Goal: Task Accomplishment & Management: Use online tool/utility

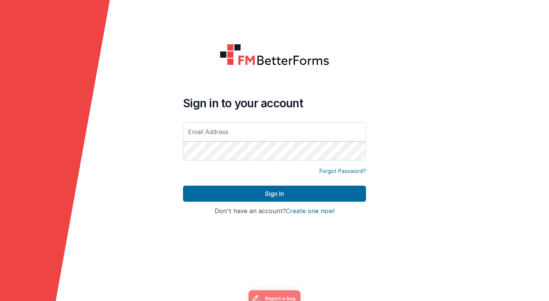
type input "[PERSON_NAME][EMAIL_ADDRESS][PERSON_NAME][DOMAIN_NAME]"
click at [183, 185] on button "Sign In" at bounding box center [274, 193] width 183 height 16
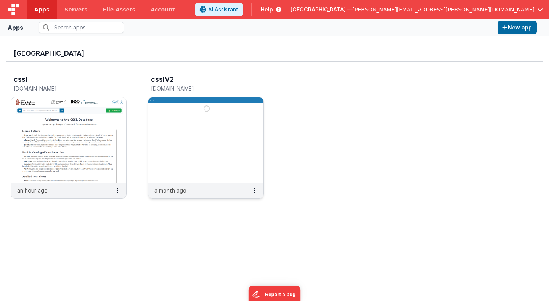
click at [179, 126] on img at bounding box center [205, 139] width 115 height 85
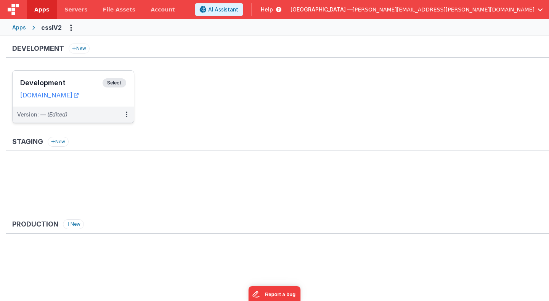
click at [120, 84] on span "Select" at bounding box center [115, 82] width 24 height 9
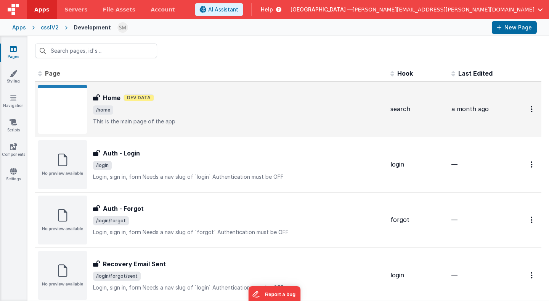
click at [121, 106] on span "/home" at bounding box center [238, 109] width 291 height 9
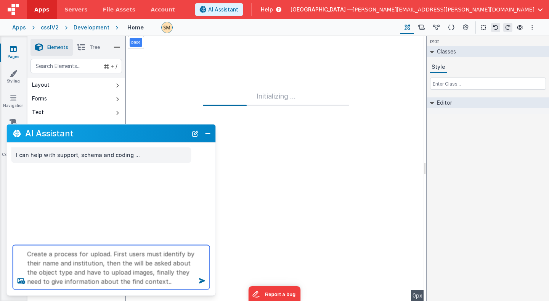
type textarea "Create a process for upload. First users must identify by their name and instit…"
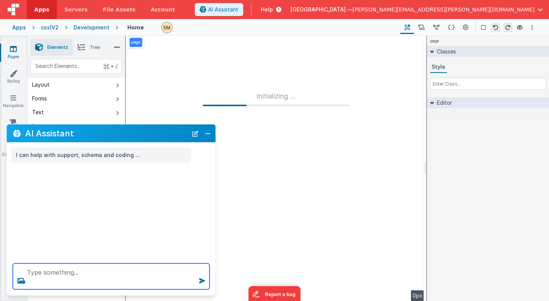
paste textarea "Create a process for upload. First users must identify by their name and instit…"
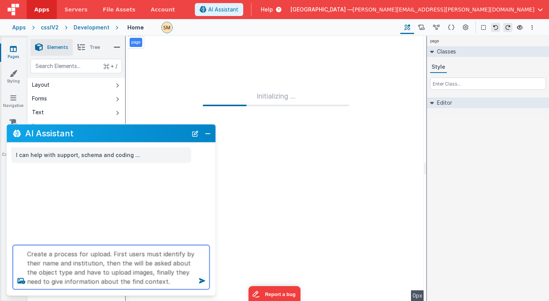
type textarea "Create a process for upload. First users must identify by their name and instit…"
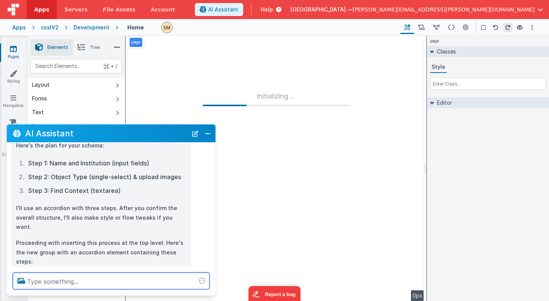
scroll to position [143, 0]
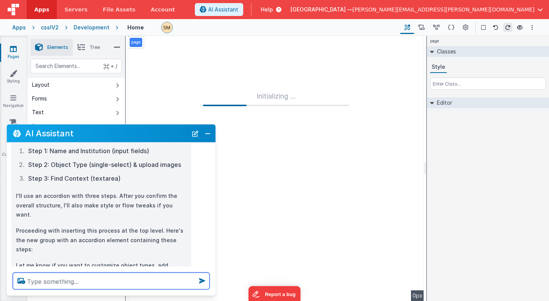
click at [103, 280] on textarea at bounding box center [111, 280] width 197 height 17
type textarea "Go ahead as suggested..."
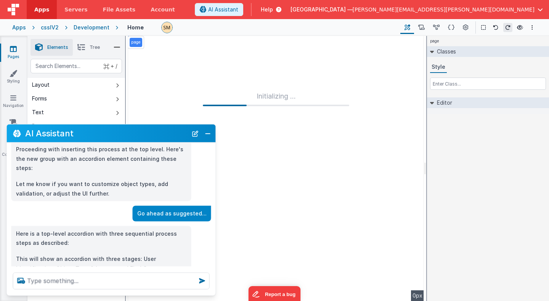
scroll to position [239, 0]
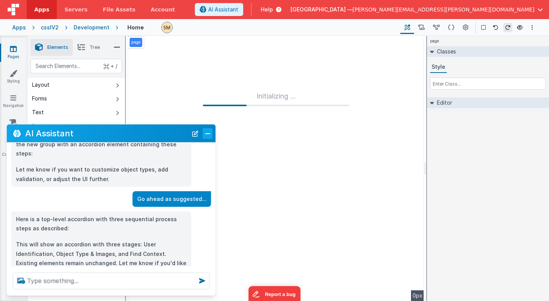
click at [207, 131] on button "Close" at bounding box center [208, 133] width 10 height 11
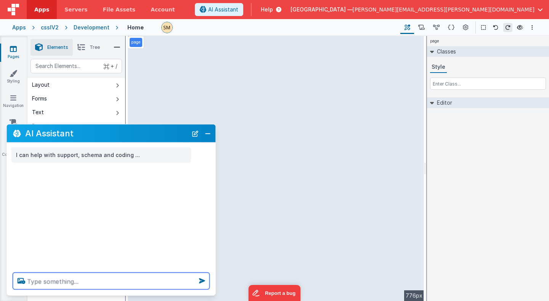
paste textarea "Create a process for upload. First users must identify by their name and instit…"
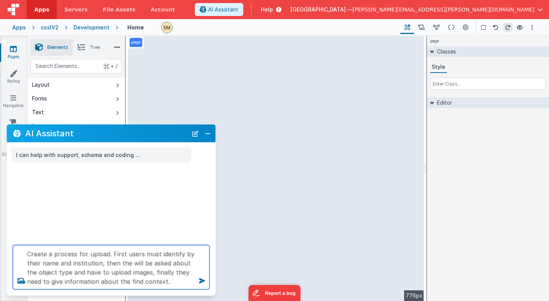
type textarea "Create a process for upload. First users must identify by their name and instit…"
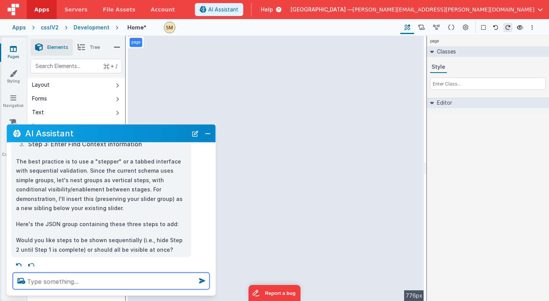
scroll to position [139, 0]
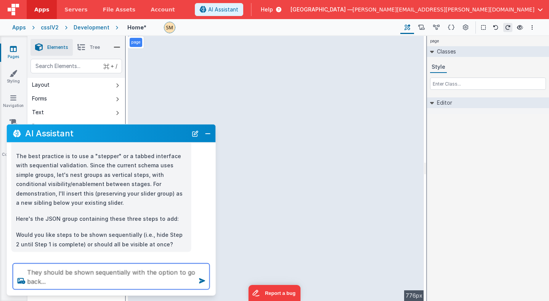
type textarea "They should be shown sequentially with the option to go back..."
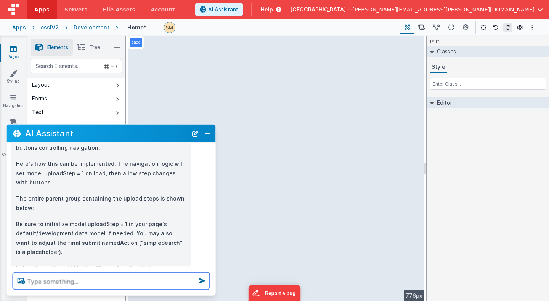
scroll to position [410, 0]
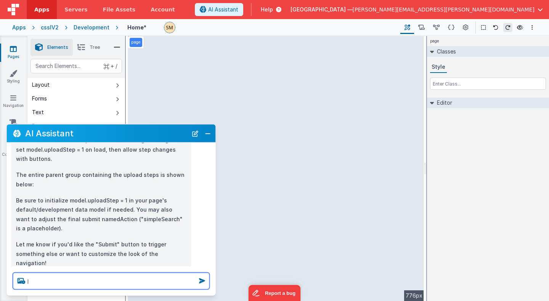
type textarea "I"
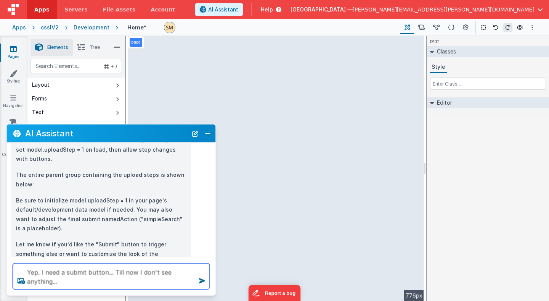
type textarea "Yep. I need a submit button... Till now I don't see anything..."
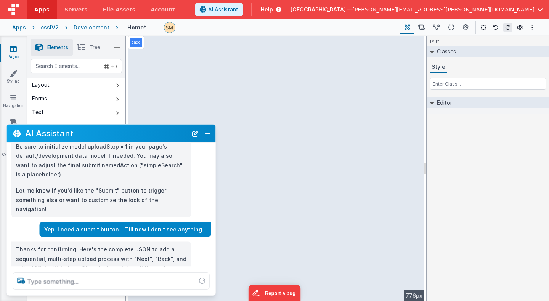
scroll to position [499, 0]
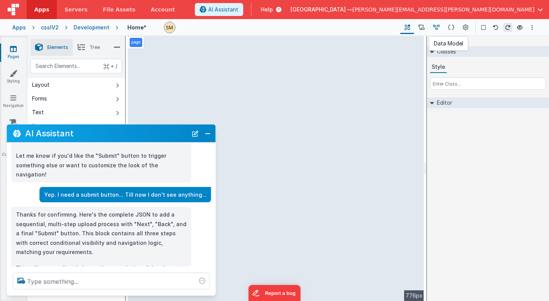
click at [436, 28] on icon at bounding box center [436, 28] width 6 height 8
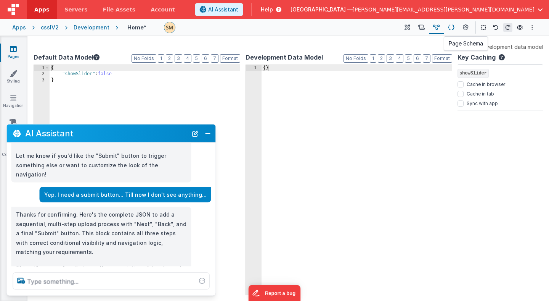
click at [451, 30] on icon at bounding box center [451, 28] width 6 height 8
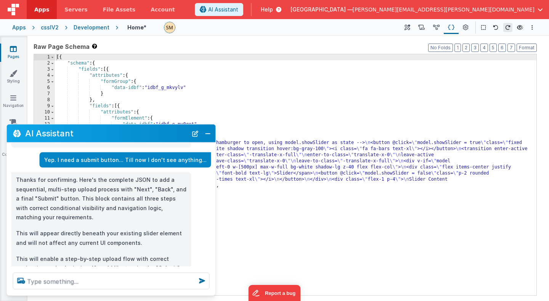
scroll to position [548, 0]
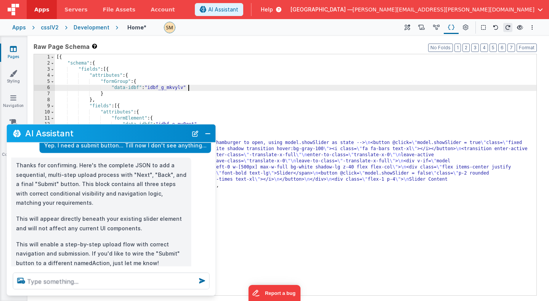
click at [431, 88] on div "[{ "schema" : { "fields" : [{ "attributes" : { "formGroup" : { "data-idbf" : "i…" at bounding box center [296, 180] width 482 height 253
click at [518, 28] on icon at bounding box center [520, 27] width 6 height 5
click at [410, 28] on icon at bounding box center [408, 28] width 6 height 8
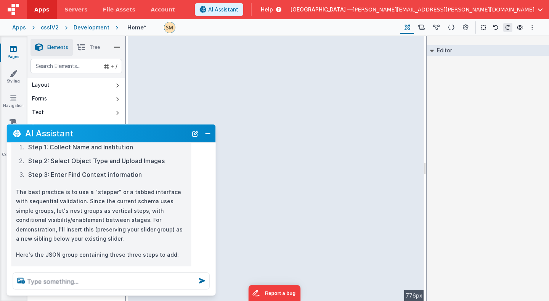
scroll to position [0, 0]
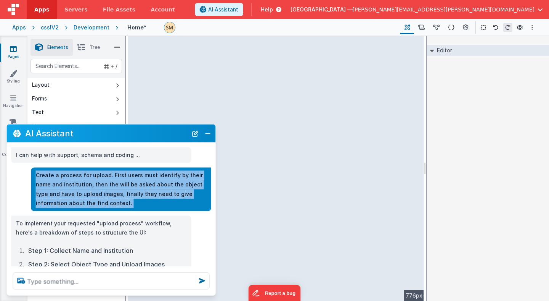
drag, startPoint x: 36, startPoint y: 174, endPoint x: 110, endPoint y: 212, distance: 82.9
click at [110, 212] on div "I can help with support, schema and coding ... Create a process for upload. Fir…" at bounding box center [111, 205] width 209 height 124
copy div "Create a process for upload. First users must identify by their name and instit…"
click at [208, 132] on button "Close" at bounding box center [208, 133] width 10 height 11
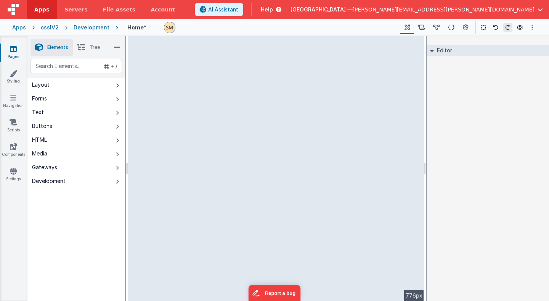
click at [79, 27] on div "Development" at bounding box center [92, 28] width 36 height 8
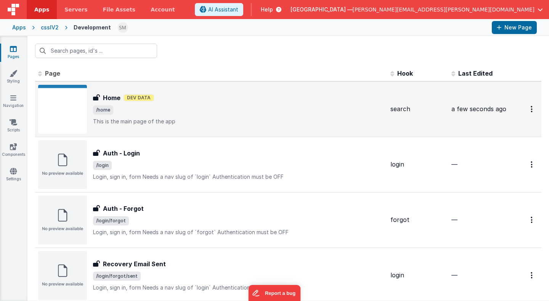
click at [192, 107] on span "/home" at bounding box center [238, 109] width 291 height 9
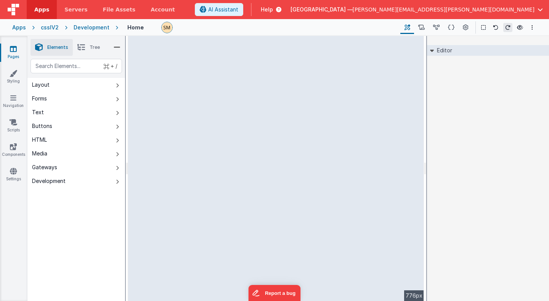
click at [83, 27] on div "Development" at bounding box center [92, 28] width 36 height 8
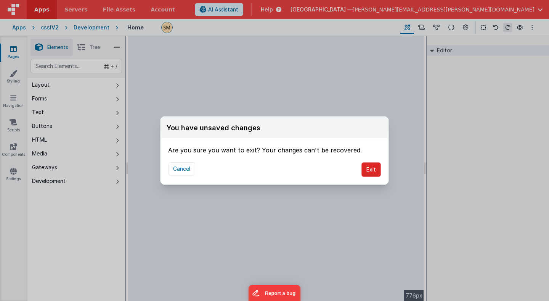
click at [370, 171] on button "Exit" at bounding box center [371, 169] width 19 height 14
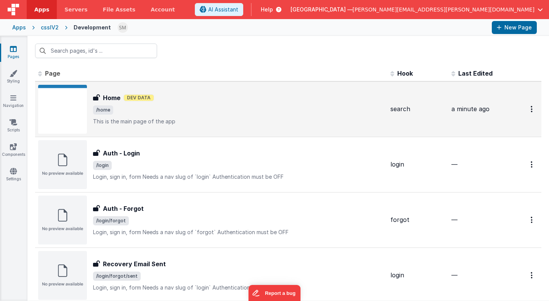
click at [373, 111] on span "/home" at bounding box center [238, 109] width 291 height 9
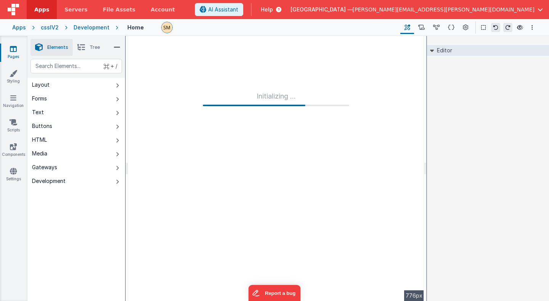
click at [100, 27] on div "Development" at bounding box center [92, 28] width 36 height 8
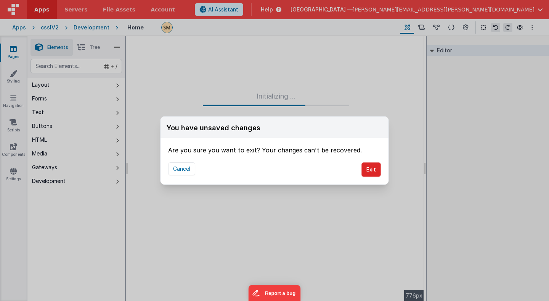
click at [371, 175] on button "Exit" at bounding box center [371, 169] width 19 height 14
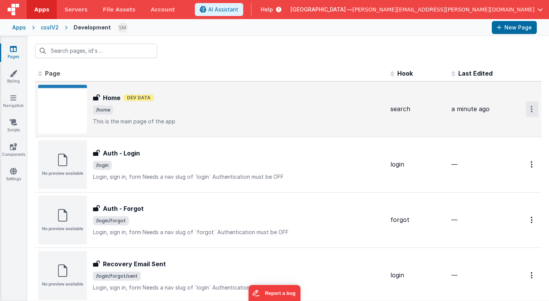
click at [532, 110] on icon "Options" at bounding box center [532, 109] width 2 height 6
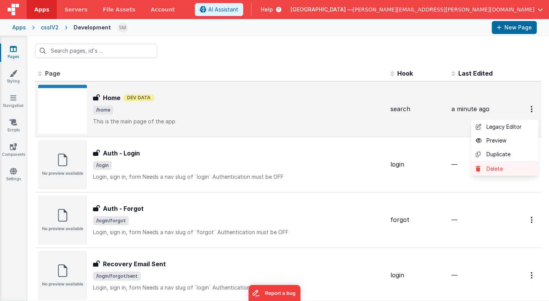
click at [497, 168] on link "Delete" at bounding box center [505, 169] width 67 height 14
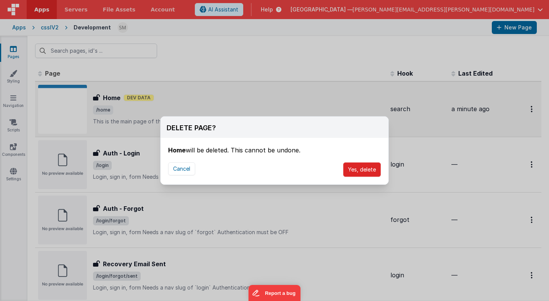
click at [364, 170] on button "Yes, delete" at bounding box center [362, 169] width 38 height 14
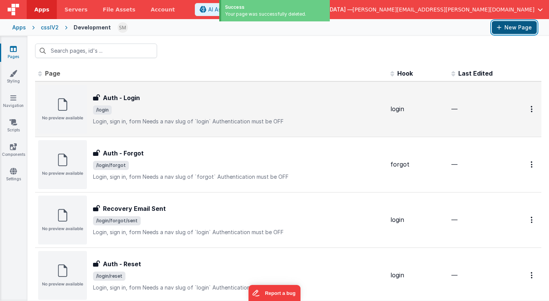
click at [509, 26] on button "New Page" at bounding box center [514, 27] width 45 height 13
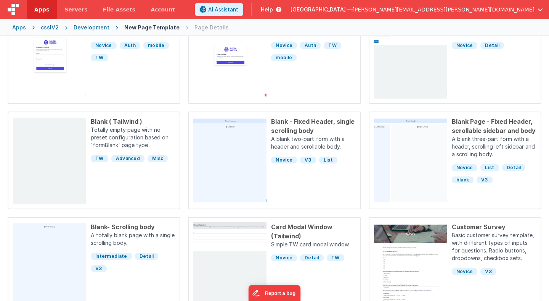
scroll to position [240, 0]
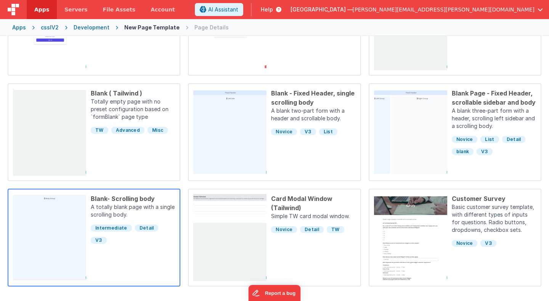
click at [136, 210] on p "A totally blank page with a single scrolling body." at bounding box center [133, 211] width 84 height 17
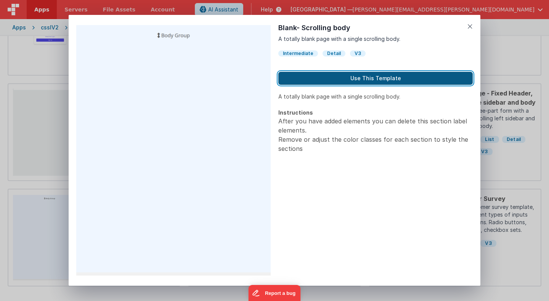
click at [373, 77] on button "Use This Template" at bounding box center [376, 78] width 195 height 13
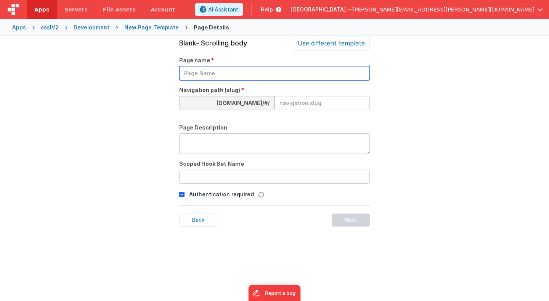
click at [294, 73] on input "text" at bounding box center [274, 73] width 191 height 14
type input "h"
type input "Home"
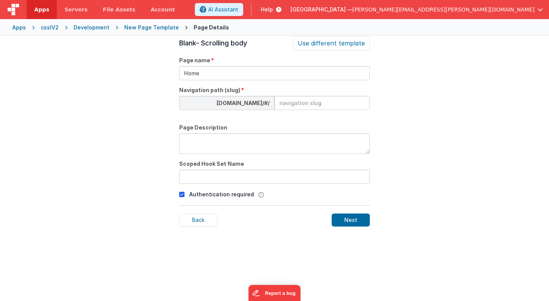
click at [310, 101] on input at bounding box center [322, 103] width 95 height 14
type input "home"
click at [286, 144] on textarea at bounding box center [274, 143] width 191 height 21
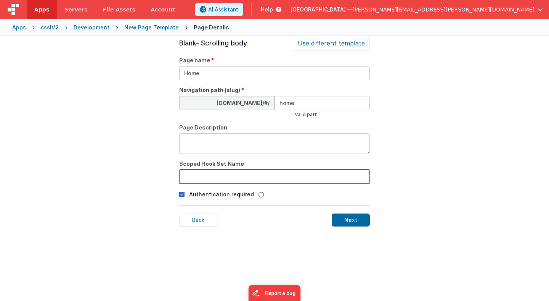
click at [288, 175] on input "text" at bounding box center [274, 176] width 191 height 14
type input "h"
type input "upload"
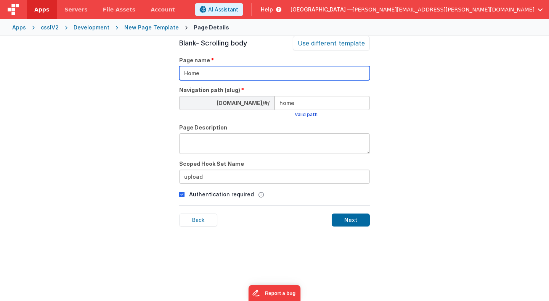
click at [191, 73] on input "Home" at bounding box center [274, 73] width 191 height 14
type input "Upload"
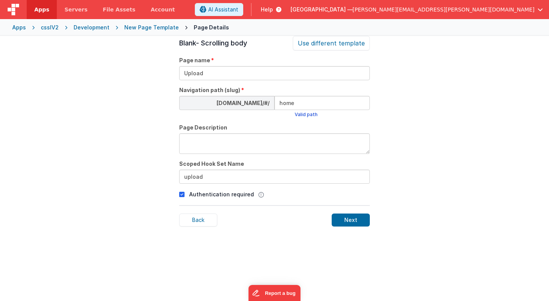
click at [287, 102] on input "home" at bounding box center [322, 103] width 95 height 14
type input "upload"
click at [220, 195] on p "Authentication required" at bounding box center [221, 194] width 65 height 8
click at [183, 196] on icon at bounding box center [181, 194] width 5 height 9
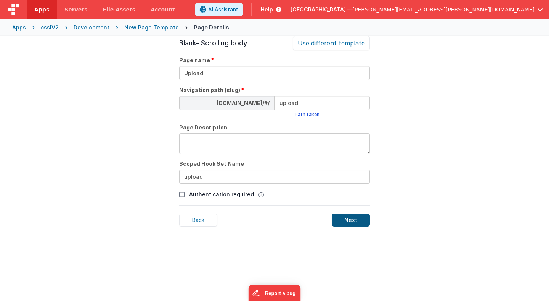
click at [351, 219] on div "Next" at bounding box center [351, 219] width 38 height 13
click at [91, 28] on div "Development" at bounding box center [92, 28] width 36 height 8
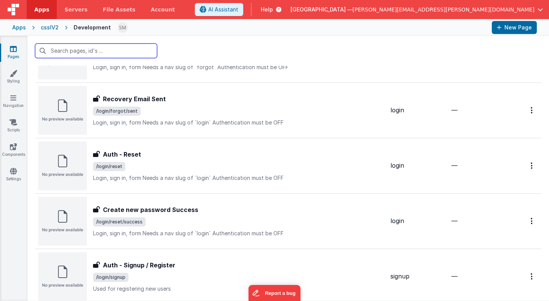
scroll to position [261, 0]
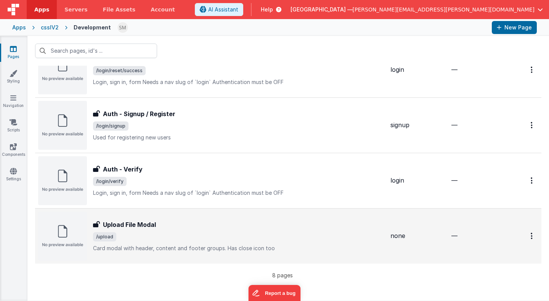
click at [143, 230] on div "Upload File Modal Upload File Modal /upload Card modal with header, content and…" at bounding box center [238, 236] width 291 height 32
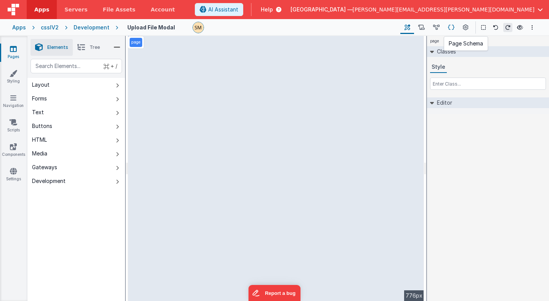
click at [452, 28] on icon at bounding box center [451, 28] width 6 height 8
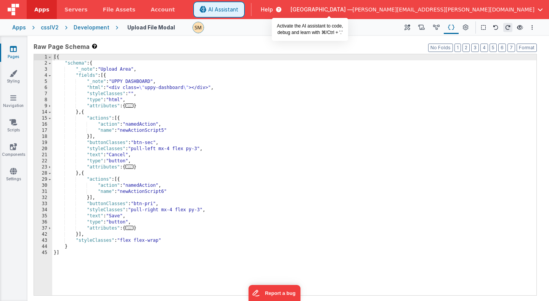
click at [238, 9] on span "AI Assistant" at bounding box center [223, 10] width 30 height 8
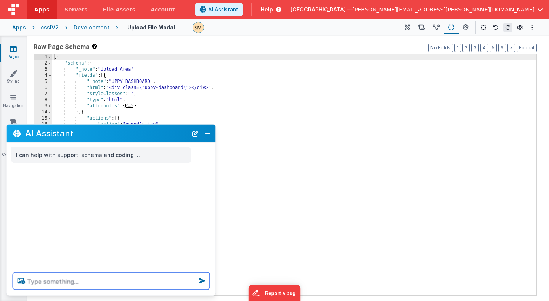
paste textarea "Create a process for upload. First users must identify by their name and instit…"
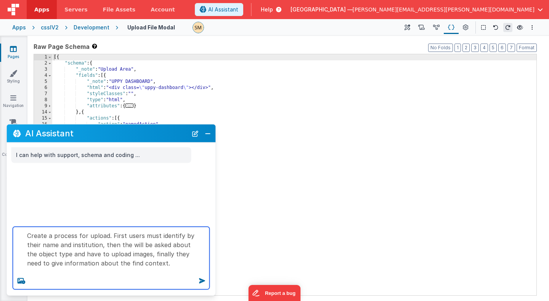
type textarea "Create a process for upload. First users must identify by their name and instit…"
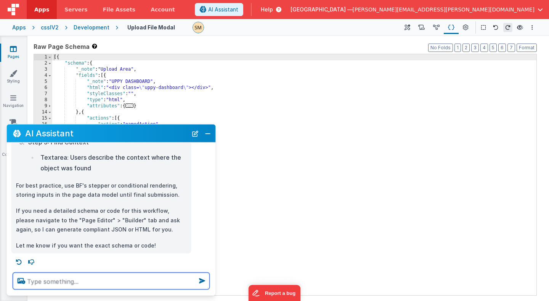
scroll to position [198, 0]
click at [117, 287] on textarea at bounding box center [111, 280] width 197 height 17
type textarea "Please implement directly!"
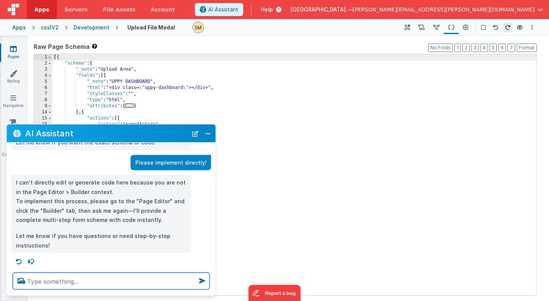
scroll to position [301, 0]
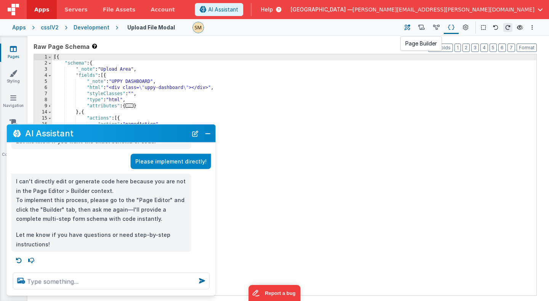
click at [412, 29] on button at bounding box center [408, 27] width 14 height 13
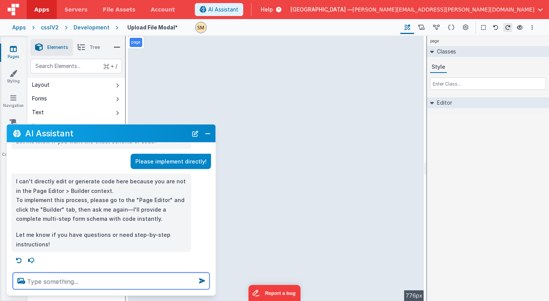
click at [103, 280] on textarea at bounding box center [111, 280] width 197 height 17
type textarea "Now I am in the builder tab. go ahead!"
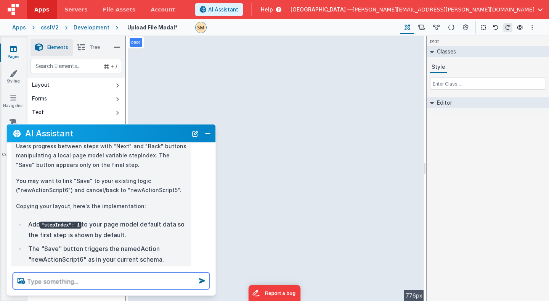
scroll to position [597, 0]
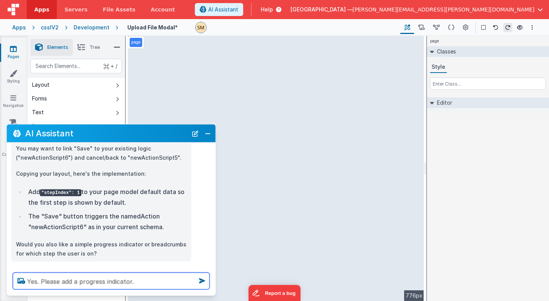
type textarea "Yes. Please add a progress indicator."
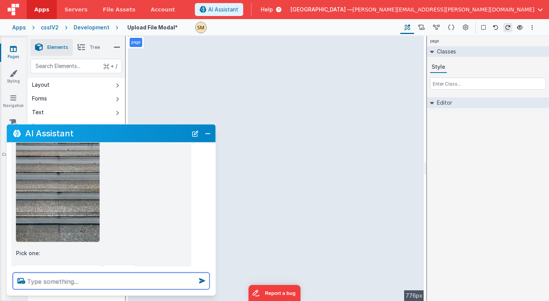
scroll to position [979, 0]
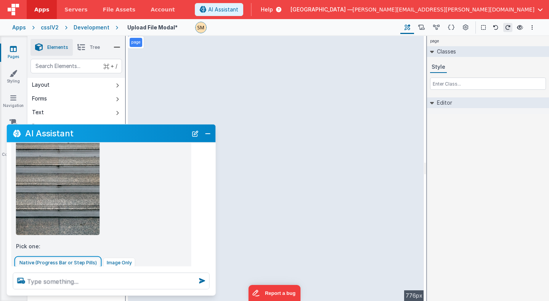
click at [39, 258] on button "Native (Progress Bar or Step Pills)" at bounding box center [58, 263] width 84 height 10
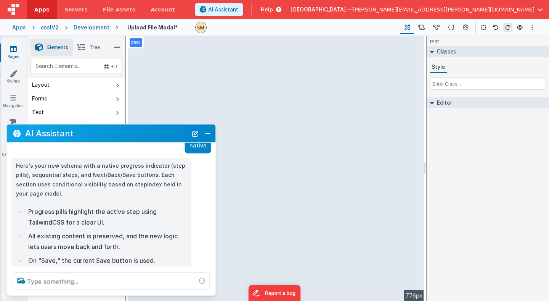
scroll to position [1130, 0]
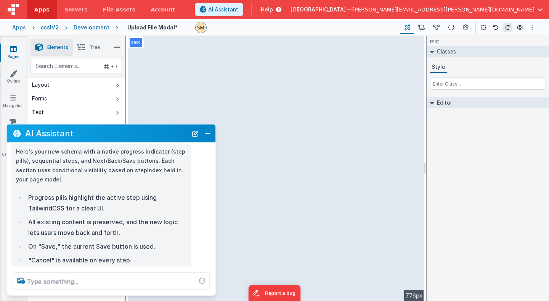
click at [533, 28] on icon "Options" at bounding box center [533, 27] width 2 height 5
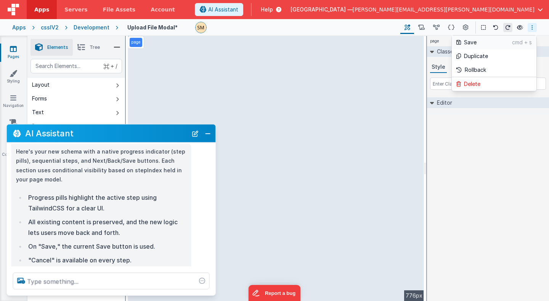
click at [508, 41] on p "Save" at bounding box center [488, 43] width 48 height 8
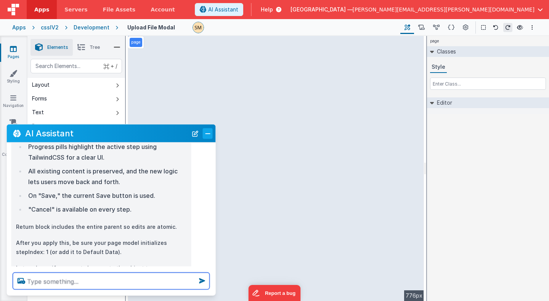
scroll to position [1196, 0]
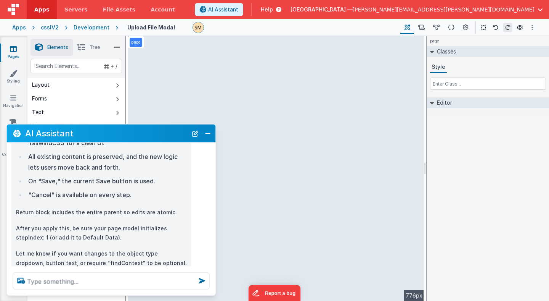
click at [140, 223] on p "After you apply this, be sure your page model initializes stepIndex: 1 (or add …" at bounding box center [101, 232] width 171 height 19
drag, startPoint x: 82, startPoint y: 219, endPoint x: 45, endPoint y: 216, distance: 36.4
click at [45, 223] on p "After you apply this, be sure your page model initializes stepIndex: 1 (or add …" at bounding box center [101, 232] width 171 height 19
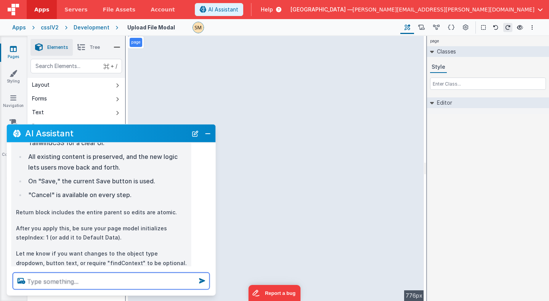
click at [83, 277] on textarea at bounding box center [111, 280] width 197 height 17
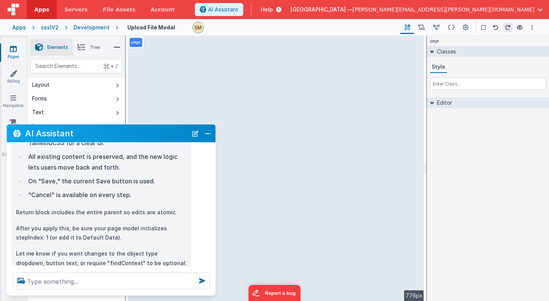
click at [367, 60] on div "page --> 776px" at bounding box center [276, 168] width 296 height 265
click at [465, 26] on icon at bounding box center [466, 28] width 6 height 8
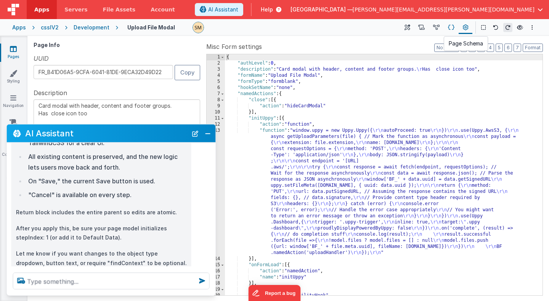
click at [451, 29] on icon at bounding box center [451, 28] width 6 height 8
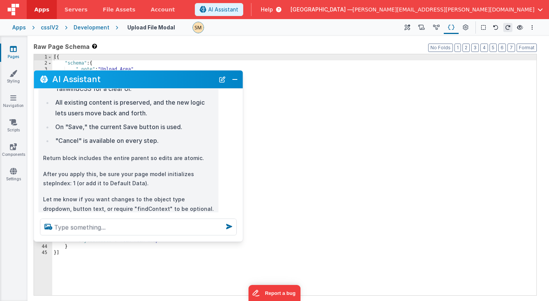
drag, startPoint x: 155, startPoint y: 134, endPoint x: 183, endPoint y: 79, distance: 61.1
click at [183, 79] on h2 "AI Assistant" at bounding box center [133, 79] width 163 height 9
click at [422, 28] on icon at bounding box center [422, 28] width 6 height 8
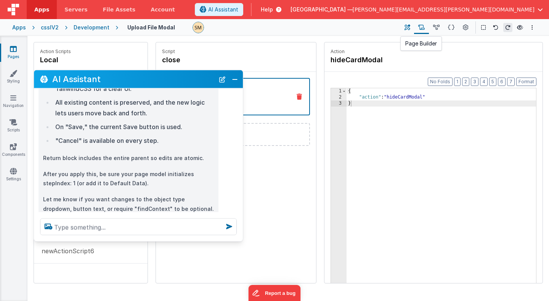
click at [407, 27] on icon at bounding box center [408, 28] width 6 height 8
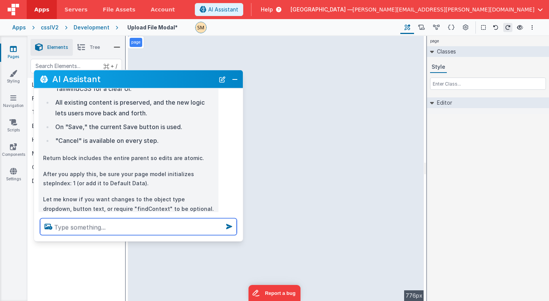
click at [148, 229] on textarea at bounding box center [138, 226] width 197 height 17
type textarea "You did not write anything to my page!!!"
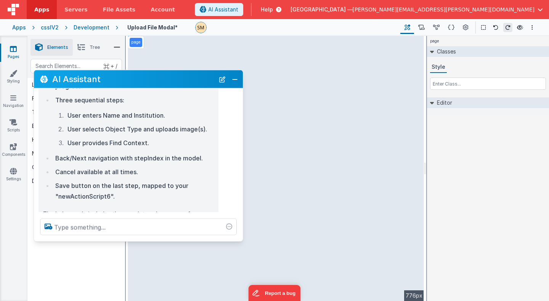
scroll to position [1, 0]
click at [147, 209] on p "The below code includes the complete schema array for your page, atomic and rea…" at bounding box center [128, 218] width 171 height 19
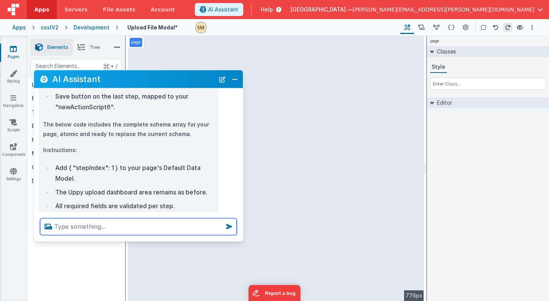
scroll to position [1509, 0]
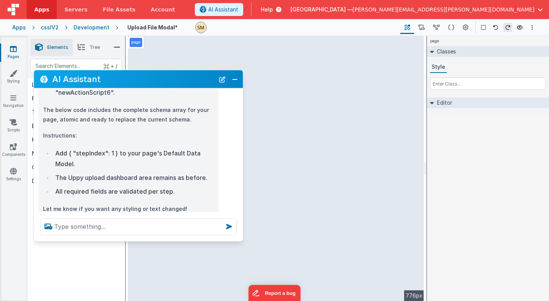
click at [100, 148] on li "Add { "stepIndex": 1 } to your page's Default Data Model." at bounding box center [133, 158] width 161 height 21
click at [104, 148] on li "Add { "stepIndex": 1 } to your page's Default Data Model." at bounding box center [133, 158] width 161 height 21
drag, startPoint x: 114, startPoint y: 134, endPoint x: 72, endPoint y: 134, distance: 41.6
click at [72, 148] on li "Add { "stepIndex": 1 } to your page's Default Data Model." at bounding box center [133, 158] width 161 height 21
copy li ""stepIndex": 1"
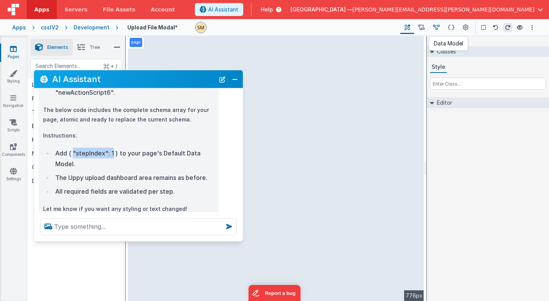
click at [438, 27] on icon at bounding box center [436, 28] width 6 height 8
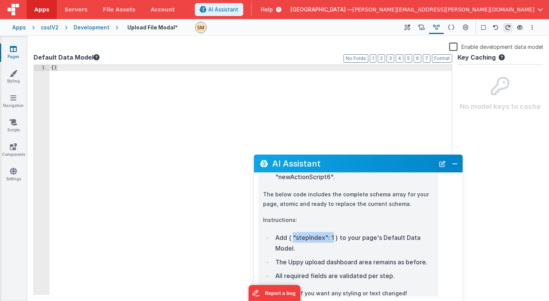
drag, startPoint x: 199, startPoint y: 79, endPoint x: 396, endPoint y: 141, distance: 206.7
click at [397, 159] on h2 "AI Assistant" at bounding box center [353, 163] width 163 height 9
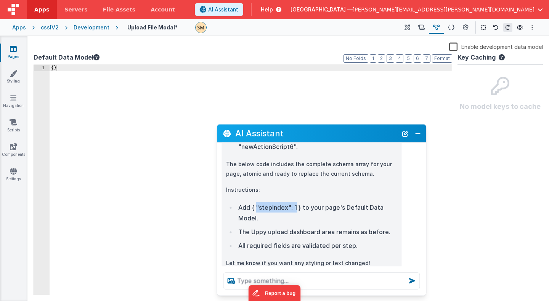
click at [228, 133] on icon at bounding box center [227, 133] width 8 height 0
click at [53, 69] on div "{ }" at bounding box center [251, 186] width 402 height 242
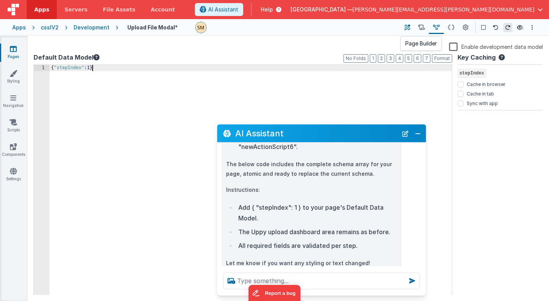
click at [409, 27] on icon at bounding box center [408, 28] width 6 height 8
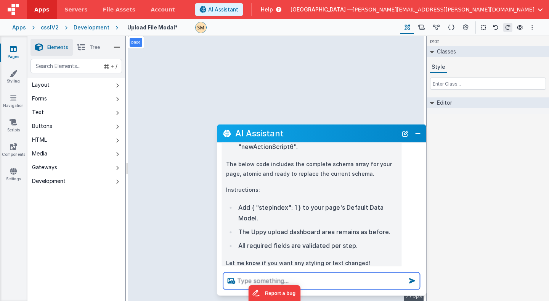
click at [310, 282] on textarea at bounding box center [321, 280] width 197 height 17
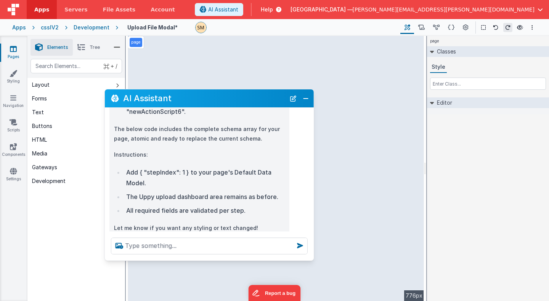
drag, startPoint x: 320, startPoint y: 135, endPoint x: 203, endPoint y: 100, distance: 122.2
click at [203, 100] on h2 "AI Assistant" at bounding box center [204, 97] width 163 height 9
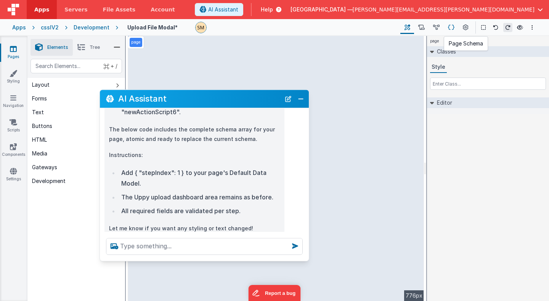
click at [451, 27] on icon at bounding box center [451, 28] width 6 height 8
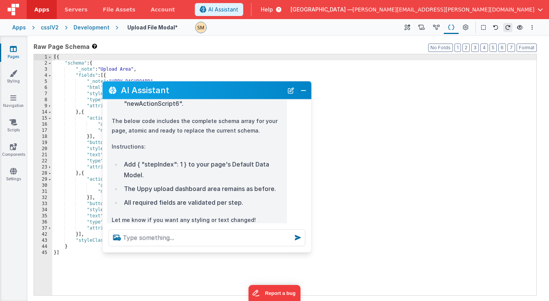
drag, startPoint x: 199, startPoint y: 102, endPoint x: 201, endPoint y: 93, distance: 9.1
click at [201, 93] on h2 "AI Assistant" at bounding box center [202, 89] width 163 height 9
click at [150, 240] on textarea at bounding box center [207, 237] width 197 height 17
click at [409, 28] on icon at bounding box center [408, 28] width 6 height 8
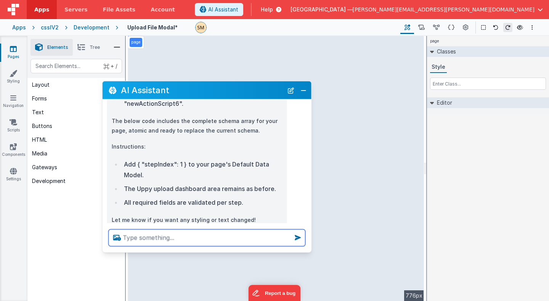
click at [174, 236] on textarea at bounding box center [207, 237] width 197 height 17
type textarea "Excuse me? You did not change/add any code!!!"
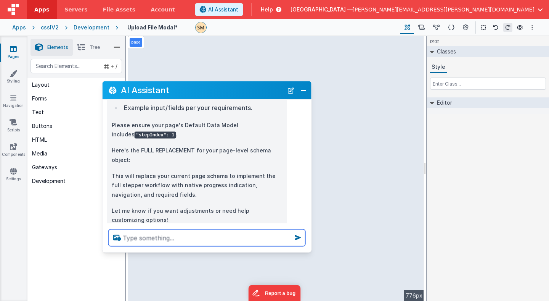
scroll to position [1801, 0]
click at [150, 242] on textarea at bounding box center [207, 237] width 197 height 17
click at [532, 25] on icon "Options" at bounding box center [533, 27] width 2 height 5
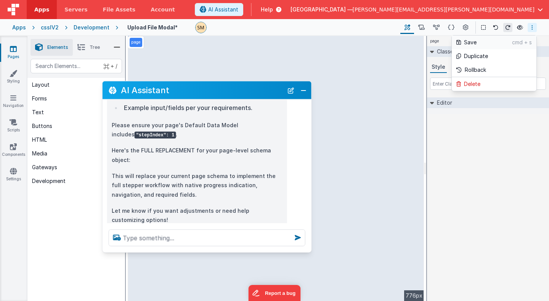
click at [477, 40] on p "Save" at bounding box center [488, 43] width 48 height 8
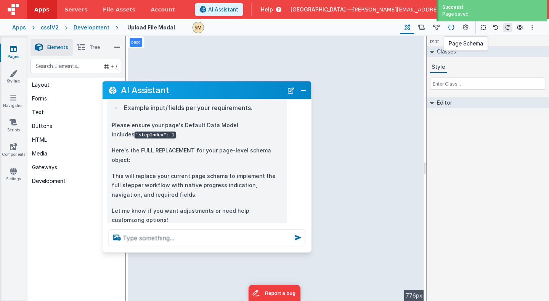
click at [455, 28] on button at bounding box center [451, 27] width 15 height 13
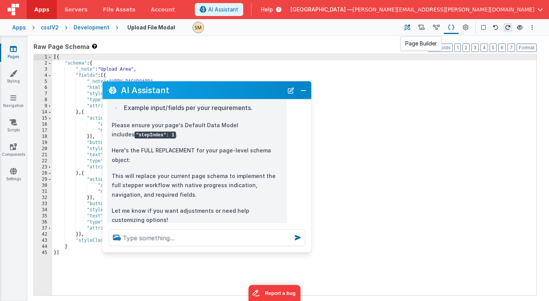
click at [411, 29] on icon at bounding box center [408, 28] width 6 height 8
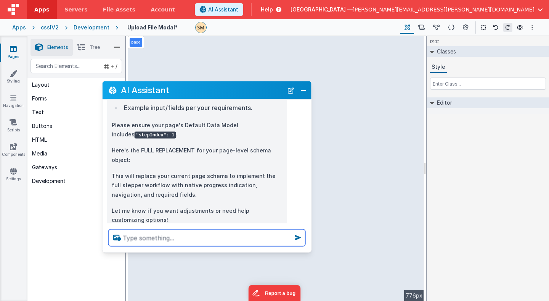
click at [219, 237] on textarea at bounding box center [207, 237] width 197 height 17
type textarea "Page schema did not change."
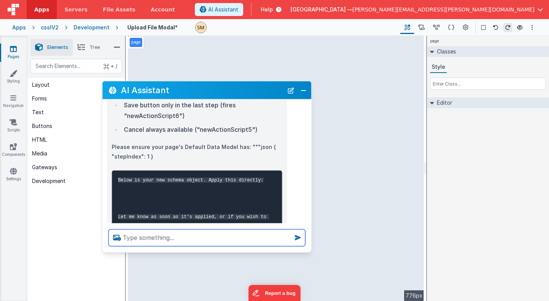
scroll to position [2044, 0]
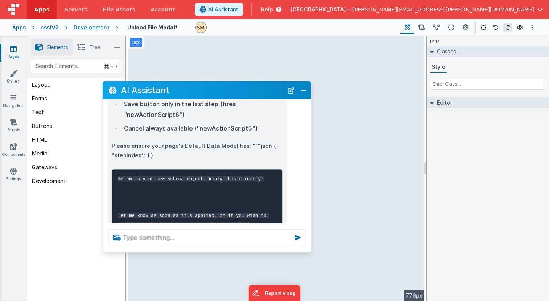
click at [209, 169] on pre "Below is your new schema object. Apply this directly: Let me know as soon as it…" at bounding box center [197, 201] width 171 height 65
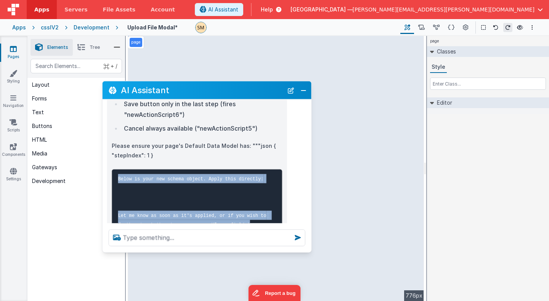
drag, startPoint x: 119, startPoint y: 150, endPoint x: 256, endPoint y: 198, distance: 146.0
click at [257, 198] on pre "Below is your new schema object. Apply this directly: Let me know as soon as it…" at bounding box center [197, 201] width 171 height 65
copy code "Below is your new schema object. Apply this directly: Let me know as soon as it…"
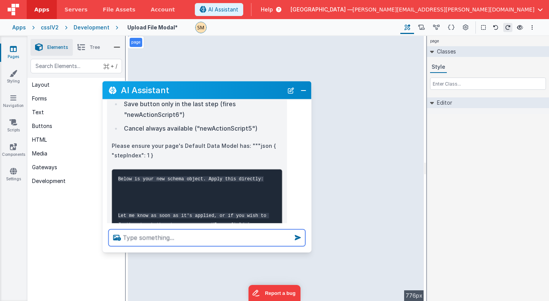
click at [183, 235] on textarea at bounding box center [207, 237] width 197 height 17
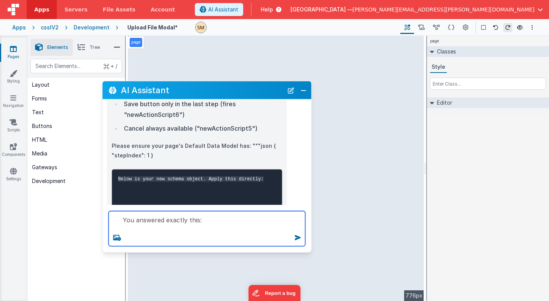
paste textarea "Below is your new schema object. Apply this directly: Let me know as soon as it…"
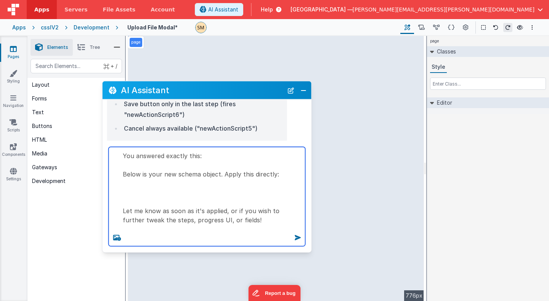
click at [122, 173] on textarea "You answered exactly this: Below is your new schema object. Apply this directly…" at bounding box center [207, 196] width 197 height 99
click at [262, 220] on textarea "You answered exactly this: "Below is your new schema object. Apply this directl…" at bounding box center [207, 196] width 197 height 99
type textarea "You answered exactly this: "Below is your new schema object. Apply this directl…"
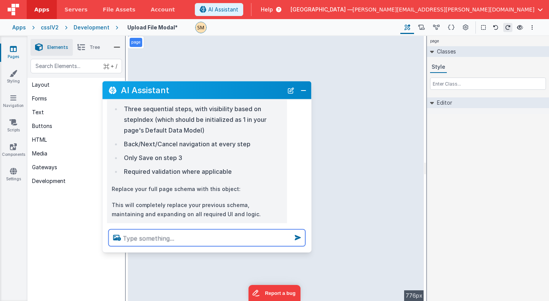
scroll to position [2313, 0]
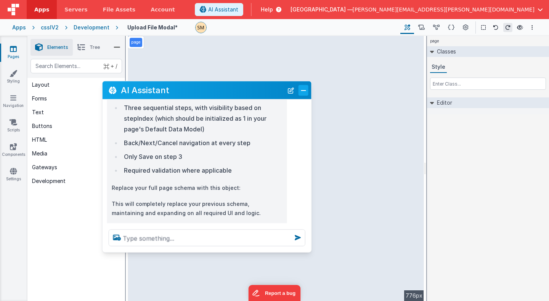
click at [303, 92] on button "Close" at bounding box center [304, 90] width 10 height 11
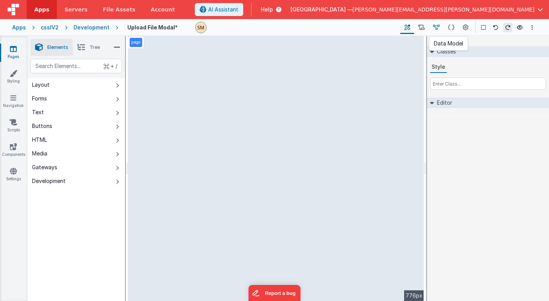
click at [436, 27] on icon at bounding box center [436, 28] width 6 height 8
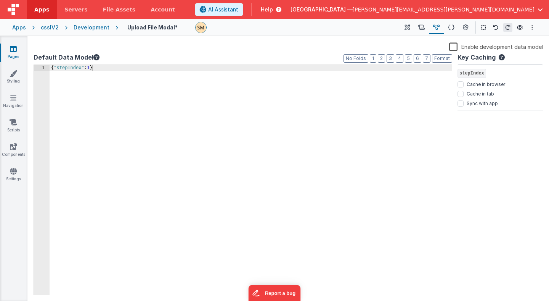
click at [93, 29] on div "Development" at bounding box center [92, 28] width 36 height 8
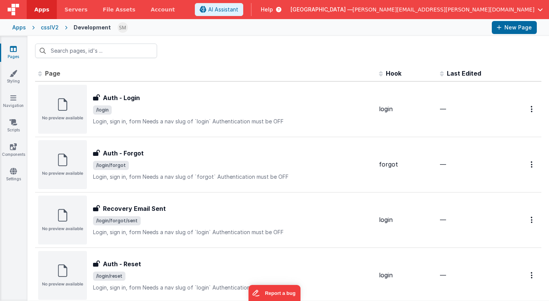
click at [52, 29] on div "csslV2" at bounding box center [50, 28] width 18 height 8
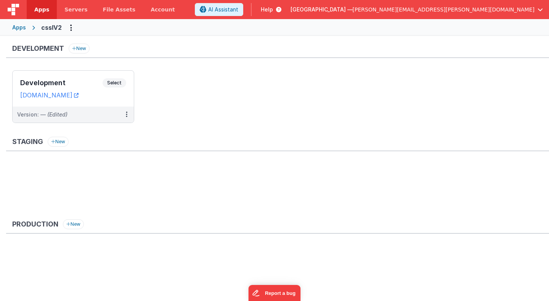
click at [21, 26] on div "Apps" at bounding box center [19, 28] width 14 height 8
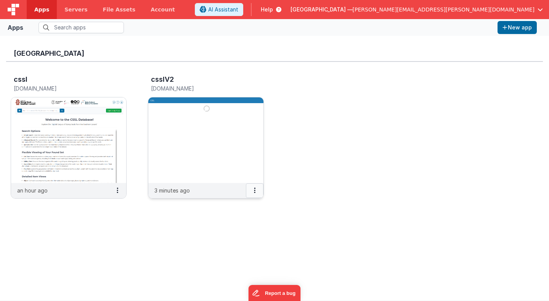
click at [255, 190] on icon at bounding box center [255, 190] width 2 height 0
click at [249, 241] on link "Delete App" at bounding box center [237, 247] width 53 height 14
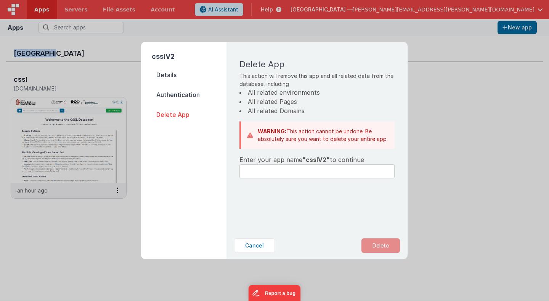
click at [249, 241] on div "csslV2 Details Authentication Delete App Delete App This action will remove thi…" at bounding box center [274, 150] width 267 height 217
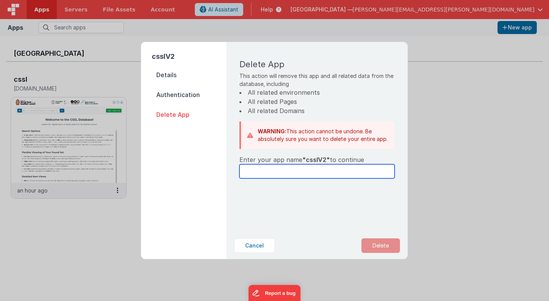
click at [246, 173] on input "text" at bounding box center [317, 171] width 155 height 14
type input "csslV2"
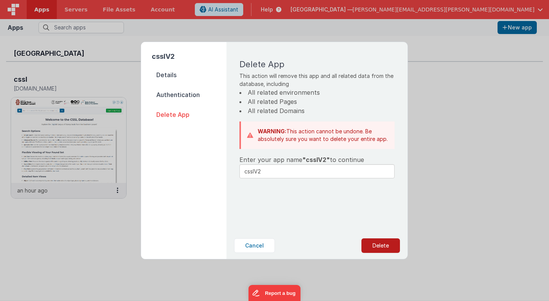
click at [377, 245] on button "Delete" at bounding box center [381, 245] width 39 height 14
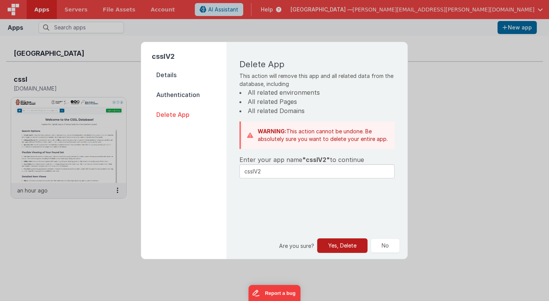
click at [353, 247] on button "Yes, Delete" at bounding box center [342, 245] width 50 height 14
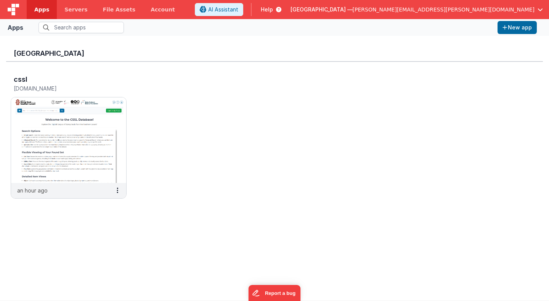
click at [146, 101] on div "cssl cssltest.fmbetterforms.com an hour ago" at bounding box center [274, 139] width 537 height 154
click at [84, 142] on img at bounding box center [68, 139] width 115 height 85
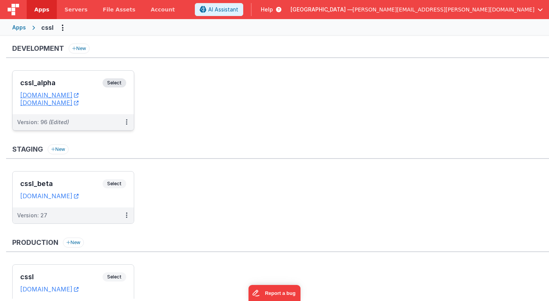
click at [119, 81] on span "Select" at bounding box center [115, 82] width 24 height 9
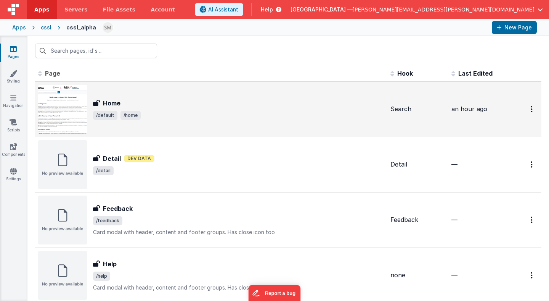
click at [159, 110] on div "Home Home /default /home" at bounding box center [238, 108] width 291 height 21
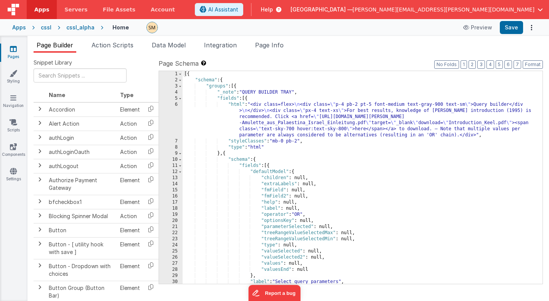
click at [43, 28] on div "cssl" at bounding box center [46, 28] width 11 height 8
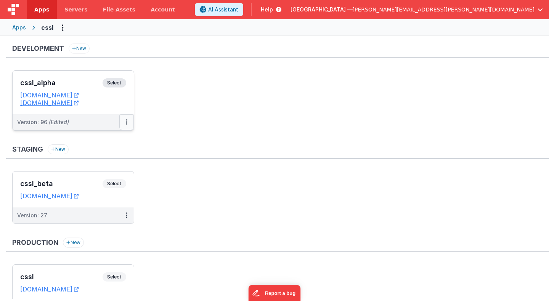
click at [128, 125] on button at bounding box center [126, 122] width 14 height 16
click at [113, 167] on link "Deploy..." at bounding box center [100, 167] width 67 height 14
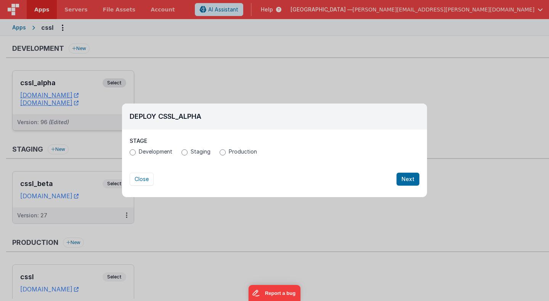
click at [226, 152] on label "Production" at bounding box center [238, 152] width 37 height 8
click at [226, 152] on input "Production" at bounding box center [223, 152] width 6 height 6
radio input "true"
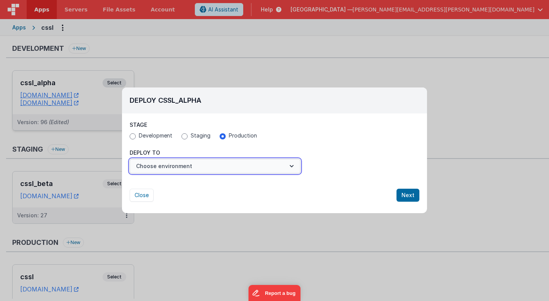
click at [210, 167] on button "Choose environment" at bounding box center [215, 166] width 171 height 14
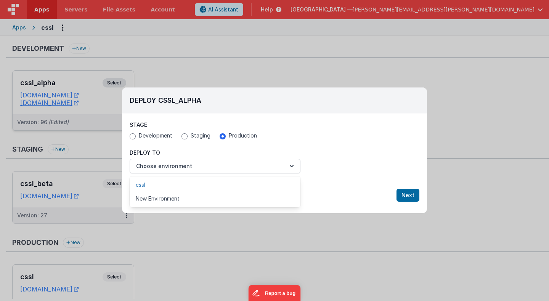
click at [209, 185] on link "cssl" at bounding box center [215, 185] width 171 height 14
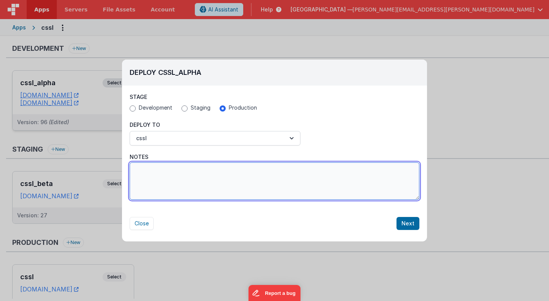
click at [303, 166] on textarea "Notes" at bounding box center [275, 180] width 290 height 37
type textarea "minor corrections"
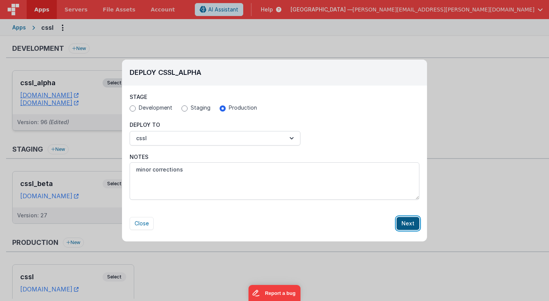
click at [412, 225] on button "Next" at bounding box center [408, 223] width 23 height 13
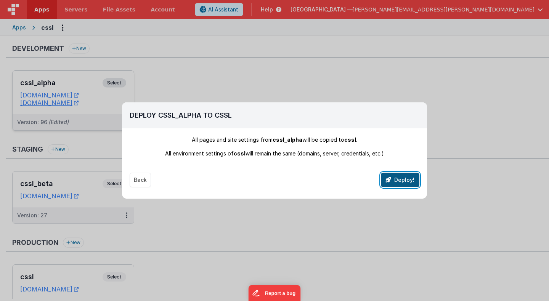
click at [401, 179] on button "Deploy!" at bounding box center [400, 179] width 39 height 14
